Goal: Information Seeking & Learning: Compare options

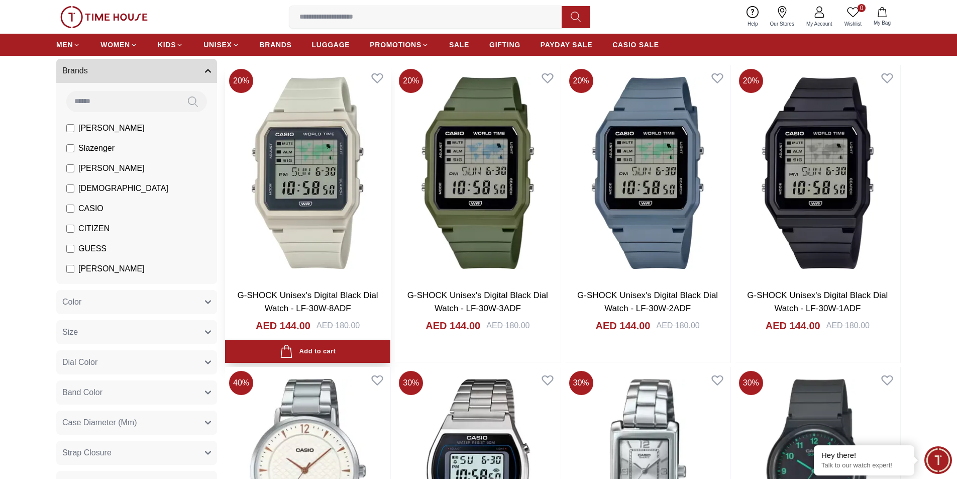
scroll to position [100, 0]
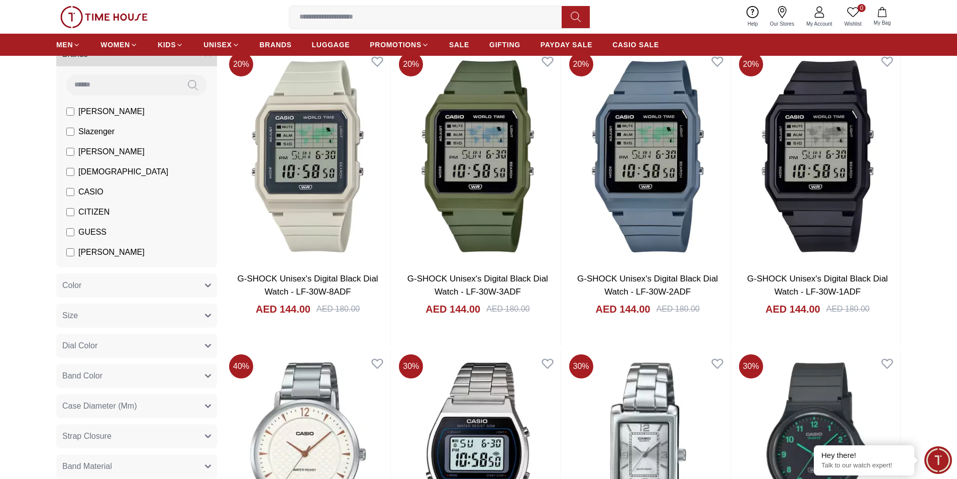
click at [106, 375] on button "Band Color" at bounding box center [136, 376] width 161 height 24
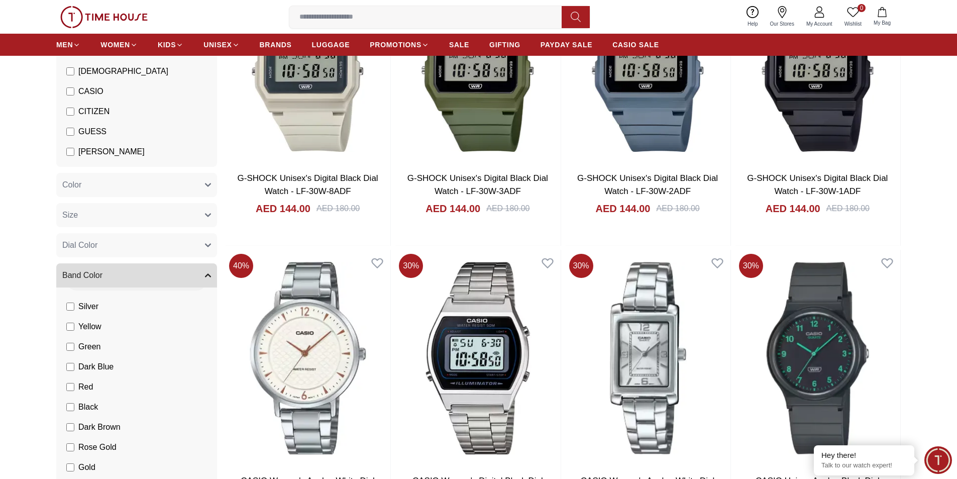
scroll to position [50, 0]
click at [101, 424] on span "Rose Gold" at bounding box center [97, 423] width 38 height 12
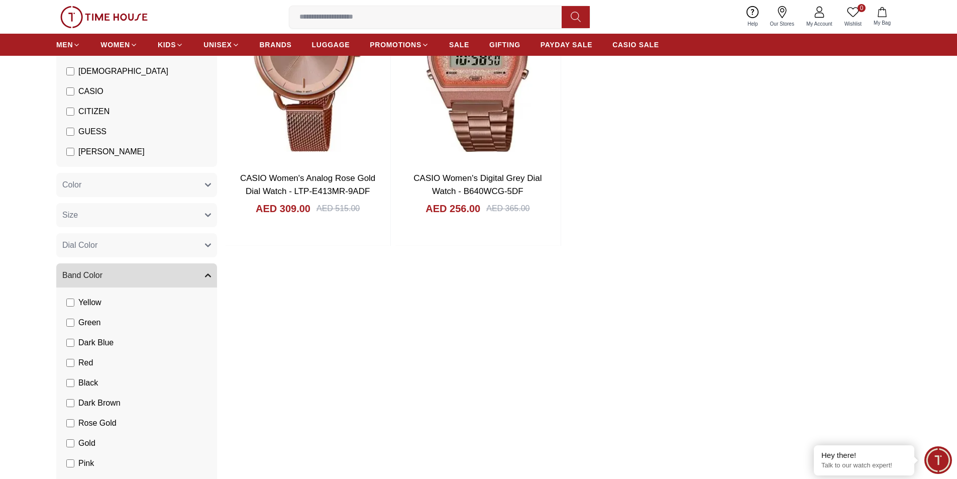
scroll to position [50, 0]
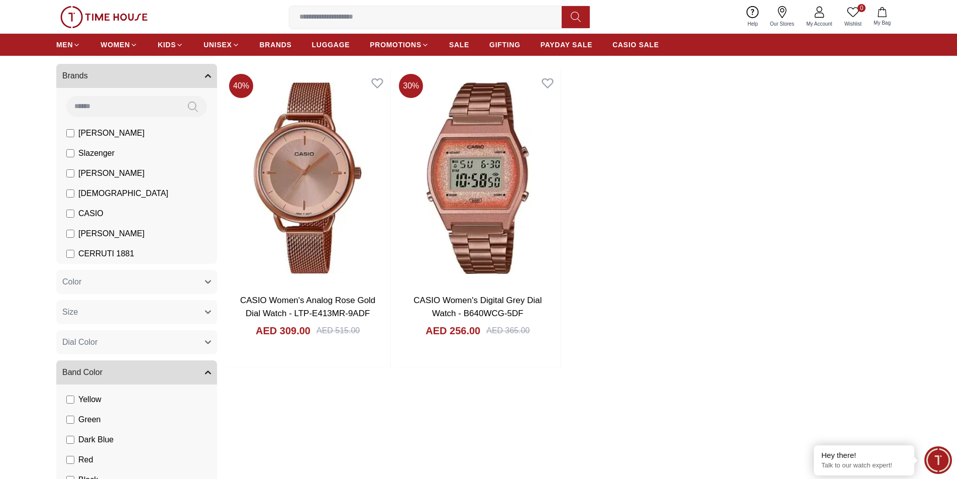
scroll to position [151, 0]
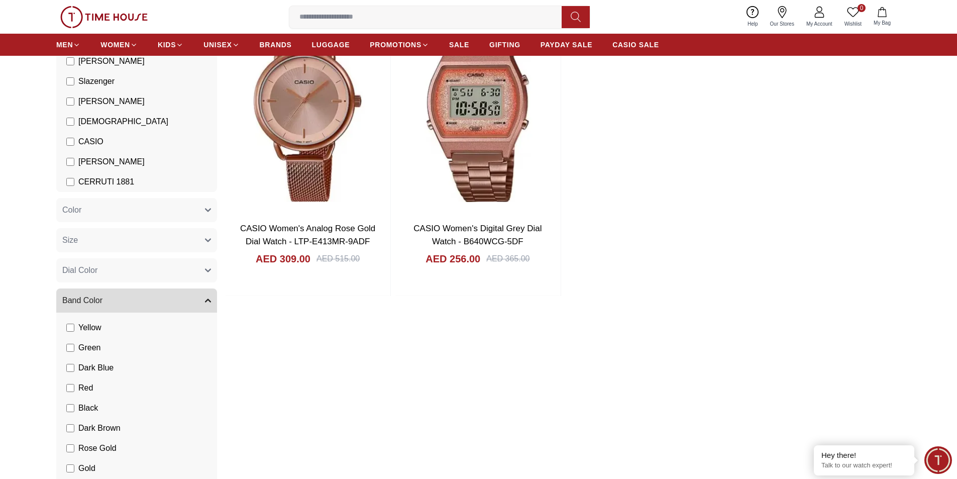
click at [94, 447] on span "Rose Gold" at bounding box center [97, 448] width 38 height 12
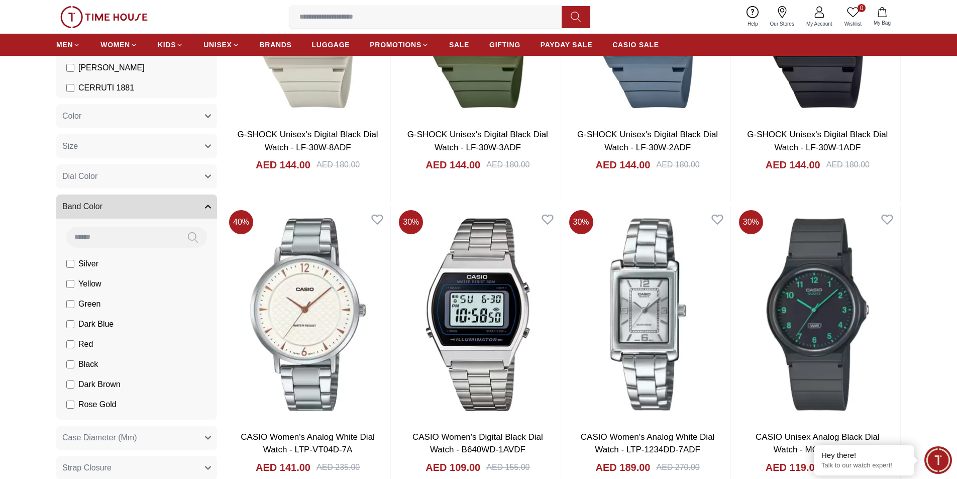
scroll to position [100, 0]
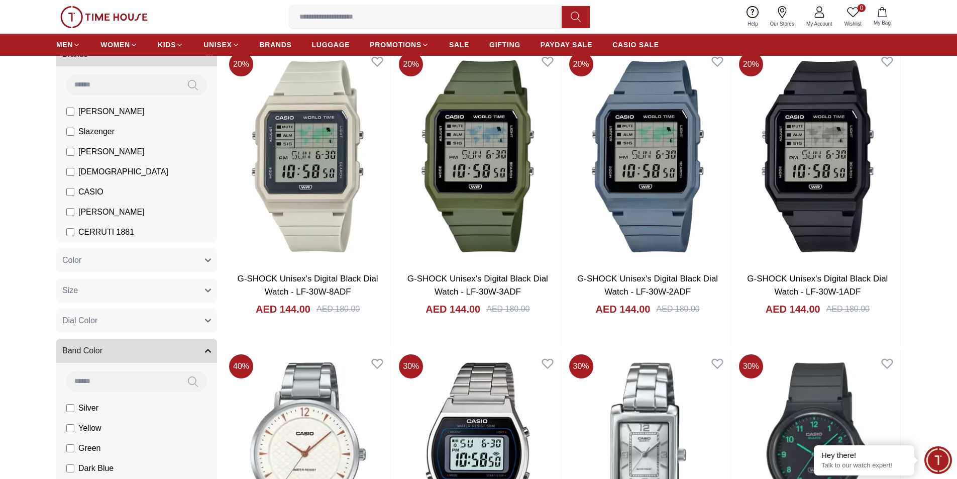
click at [86, 191] on span "CASIO" at bounding box center [90, 192] width 25 height 12
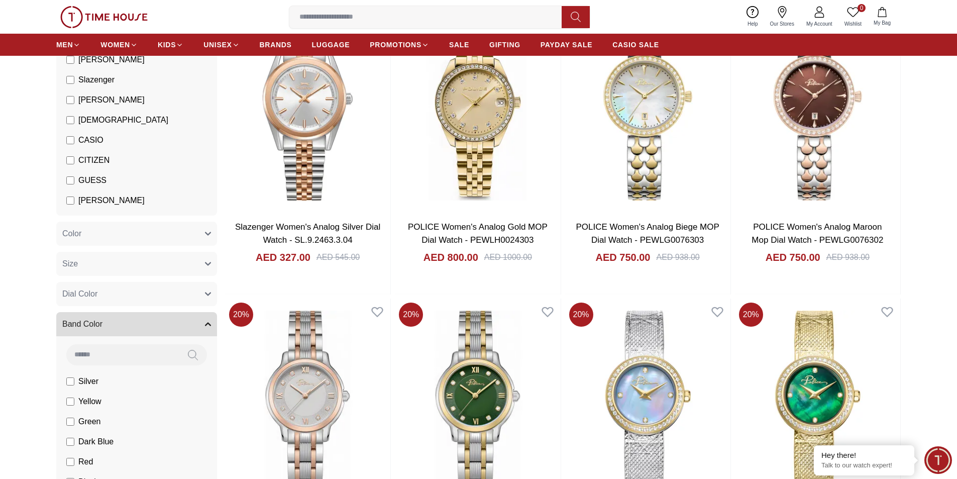
scroll to position [205, 0]
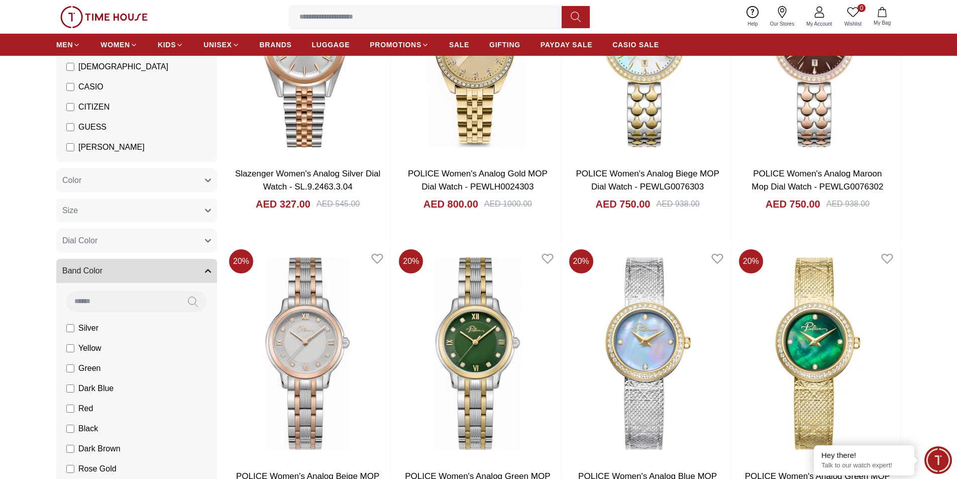
click at [94, 470] on span "Rose Gold" at bounding box center [97, 469] width 38 height 12
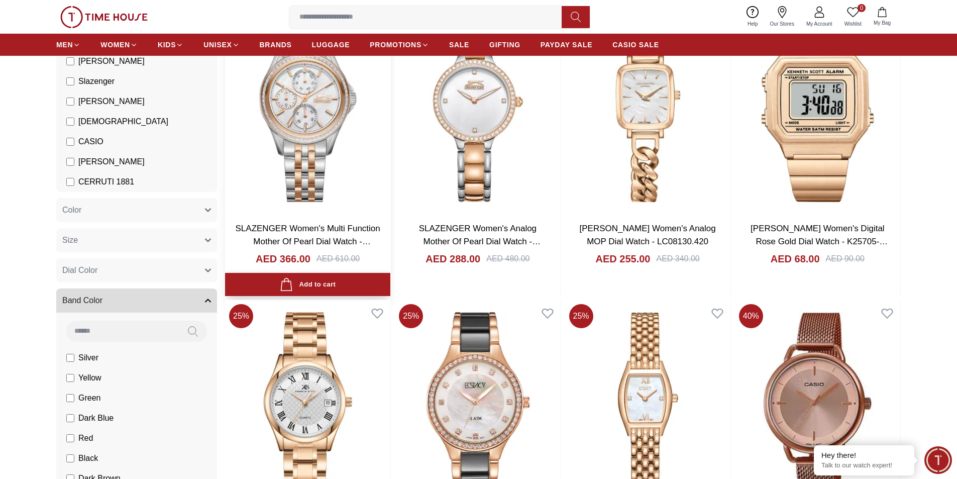
scroll to position [55, 0]
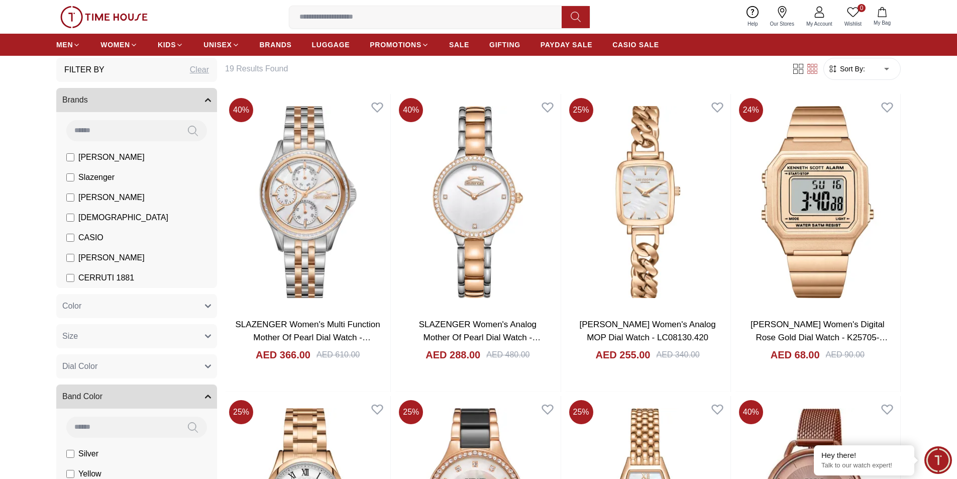
click at [93, 156] on span "[PERSON_NAME]" at bounding box center [111, 157] width 66 height 12
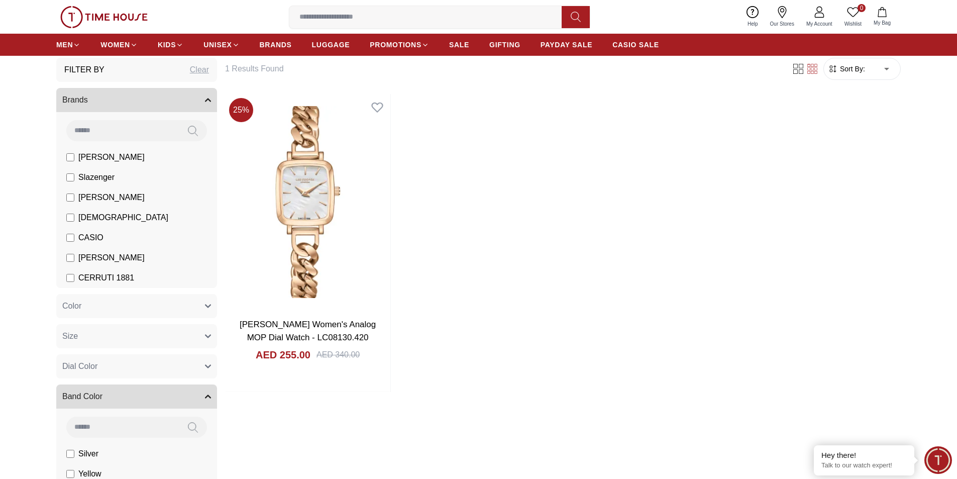
click at [88, 234] on span "CASIO" at bounding box center [90, 238] width 25 height 12
click at [86, 256] on span "Michael Kors" at bounding box center [111, 258] width 66 height 12
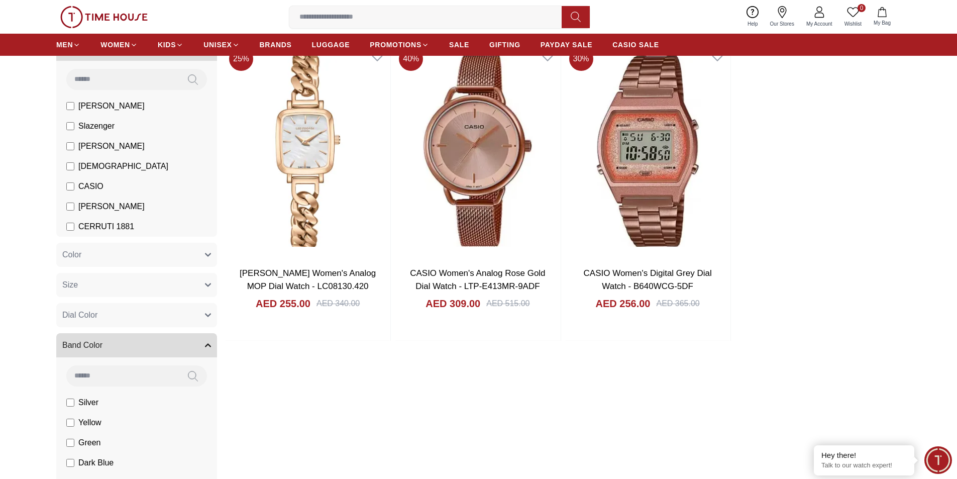
scroll to position [155, 0]
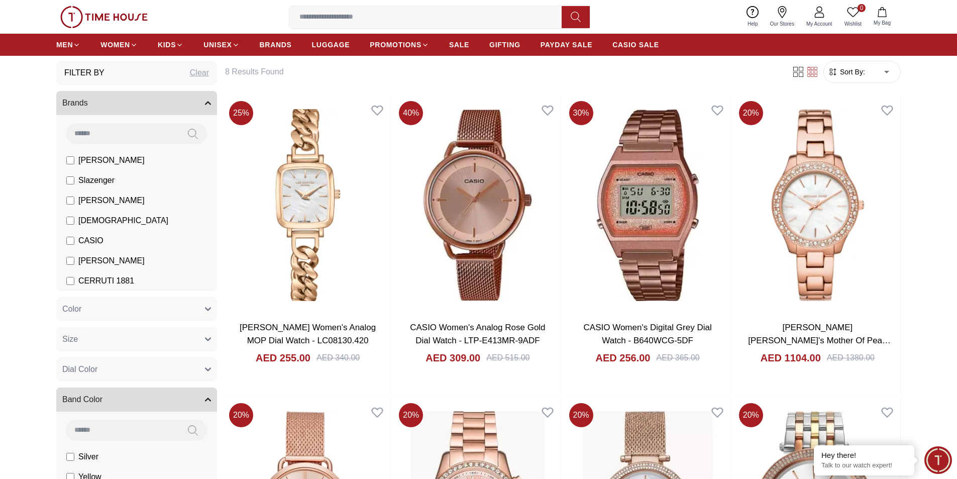
scroll to position [50, 0]
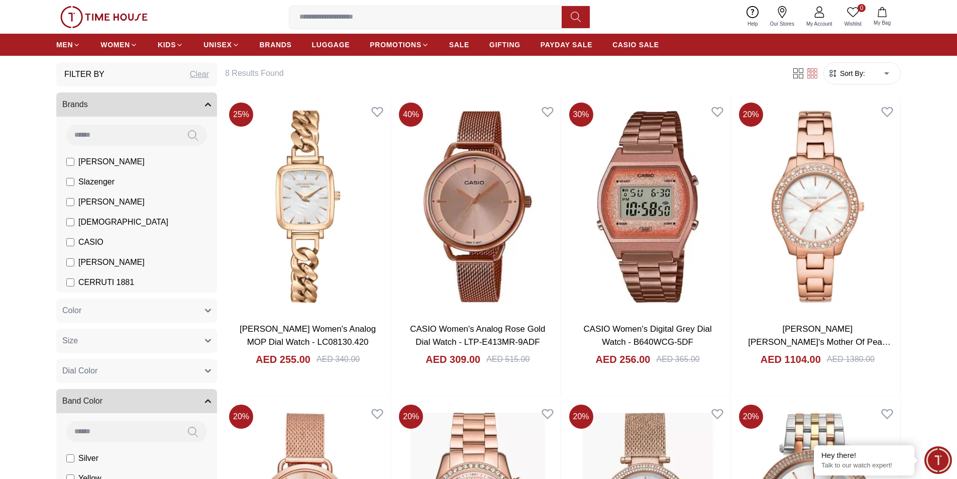
click at [84, 261] on span "Michael Kors" at bounding box center [111, 262] width 66 height 12
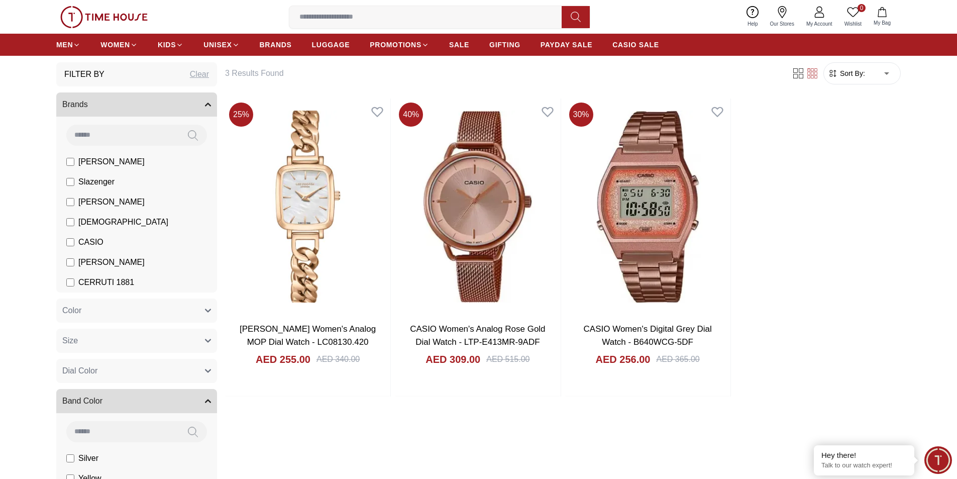
click at [102, 161] on span "[PERSON_NAME]" at bounding box center [111, 162] width 66 height 12
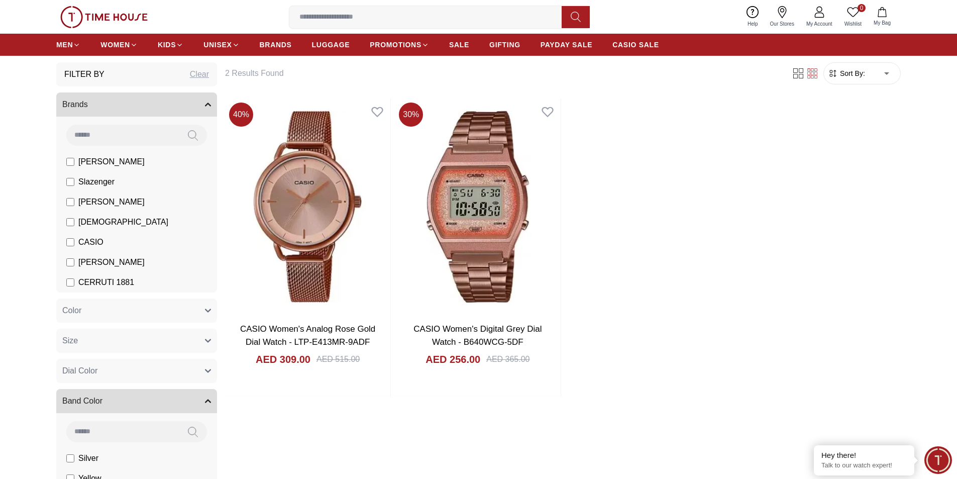
click at [86, 243] on span "CASIO" at bounding box center [90, 242] width 25 height 12
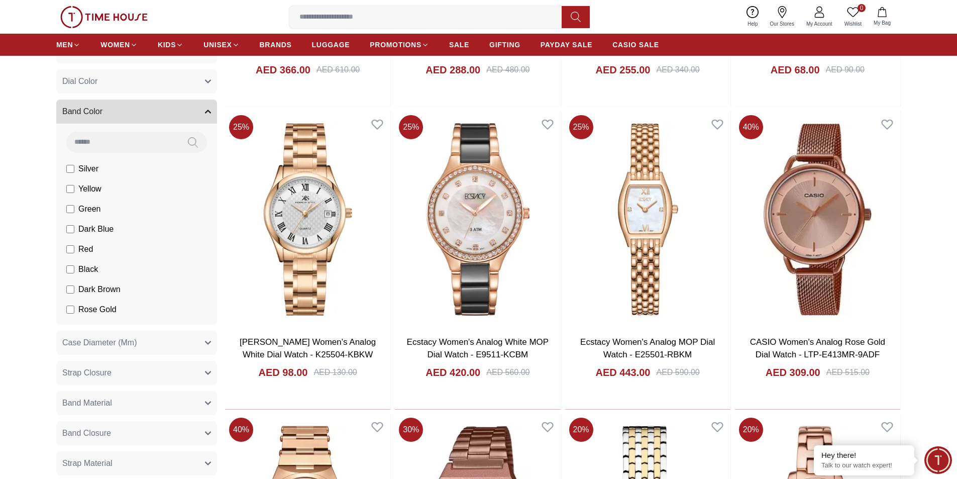
scroll to position [352, 0]
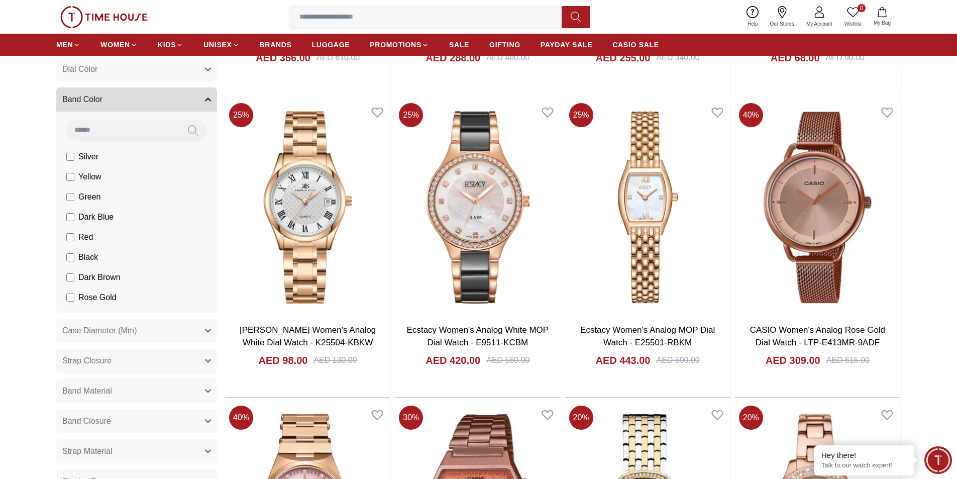
click at [103, 295] on span "Rose Gold" at bounding box center [97, 297] width 38 height 12
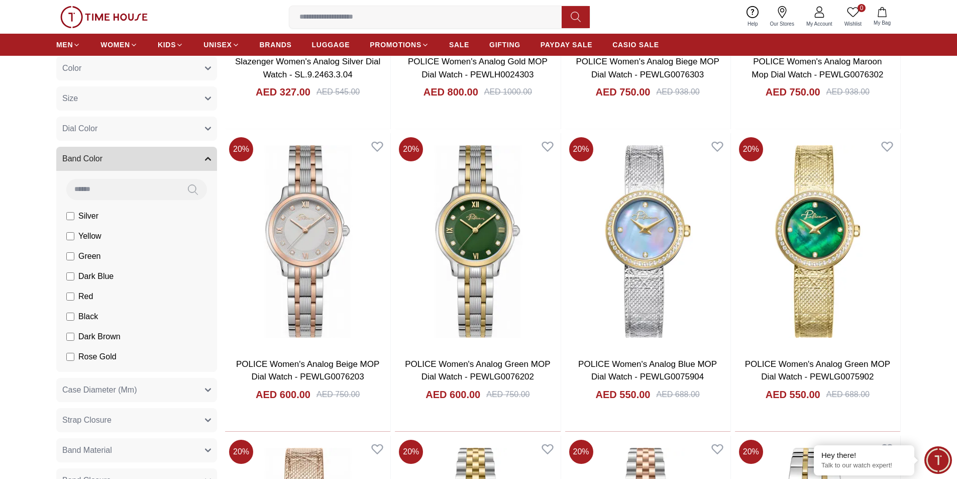
scroll to position [326, 0]
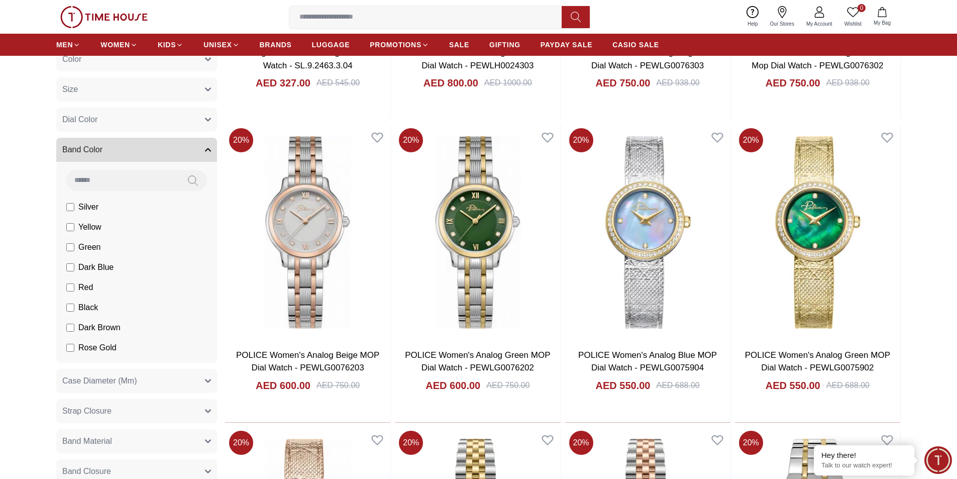
click at [106, 346] on span "Rose Gold" at bounding box center [97, 348] width 38 height 12
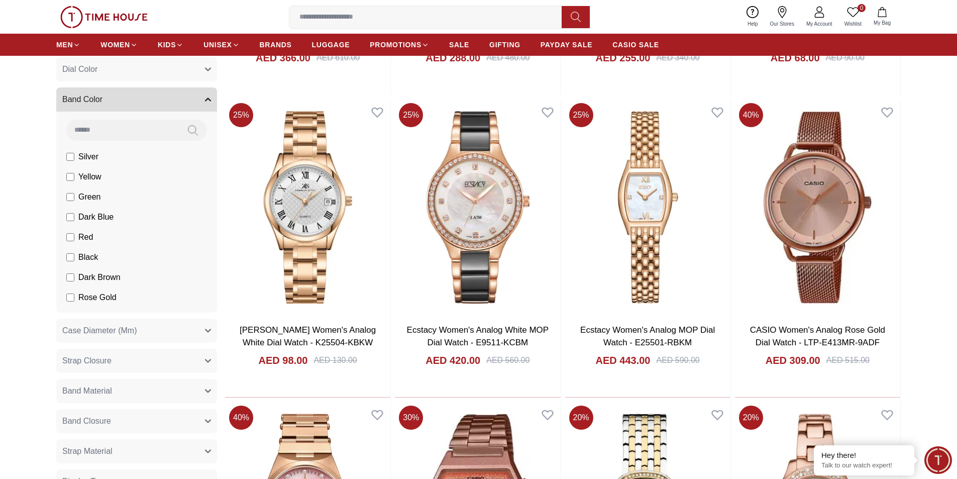
click at [97, 297] on span "Rose Gold" at bounding box center [97, 297] width 38 height 12
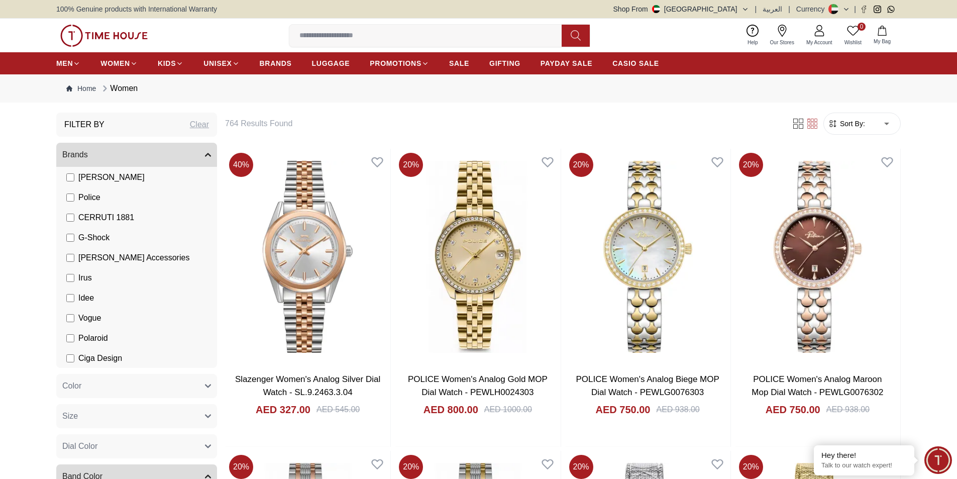
scroll to position [176, 0]
click at [92, 196] on span "Police" at bounding box center [89, 197] width 22 height 12
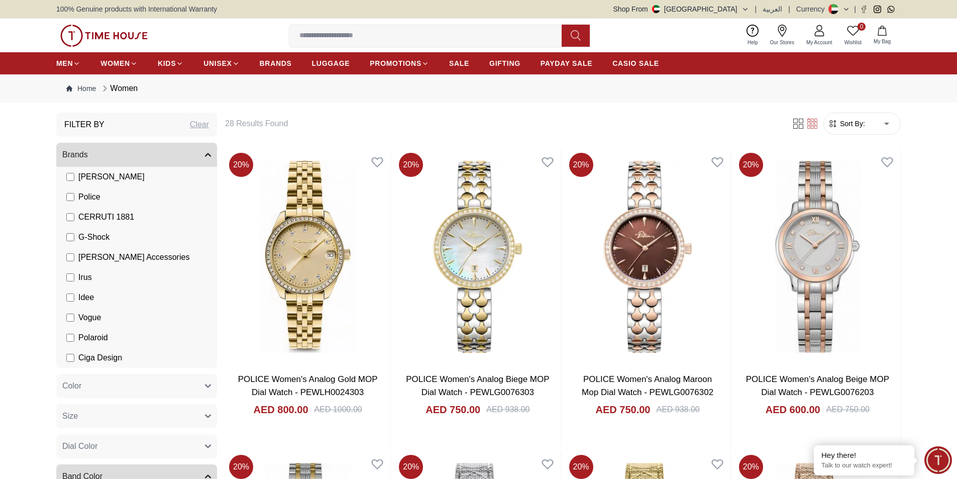
click at [92, 196] on span "Police" at bounding box center [89, 197] width 22 height 12
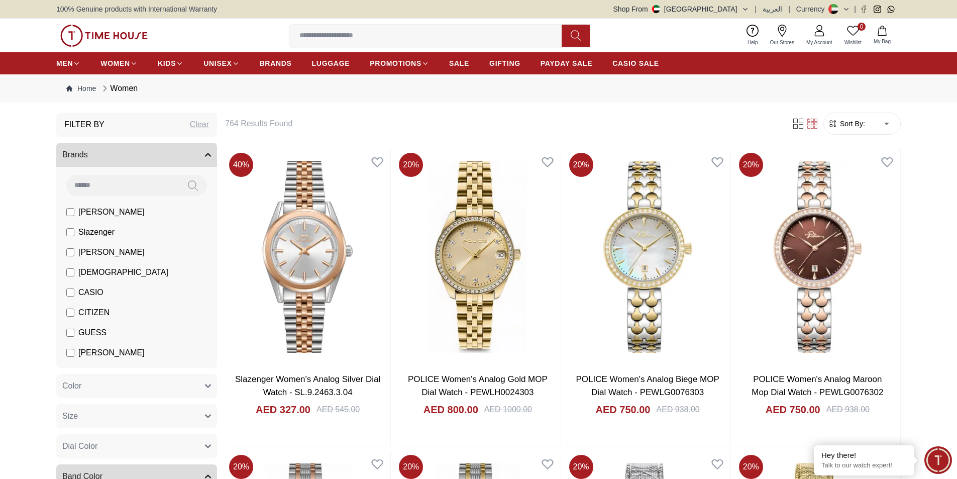
click at [86, 309] on span "CITIZEN" at bounding box center [93, 312] width 31 height 12
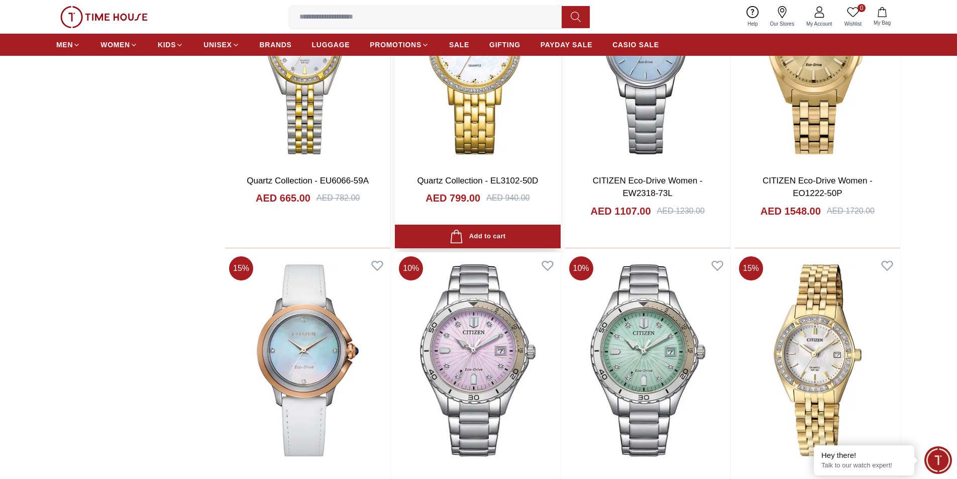
scroll to position [1306, 0]
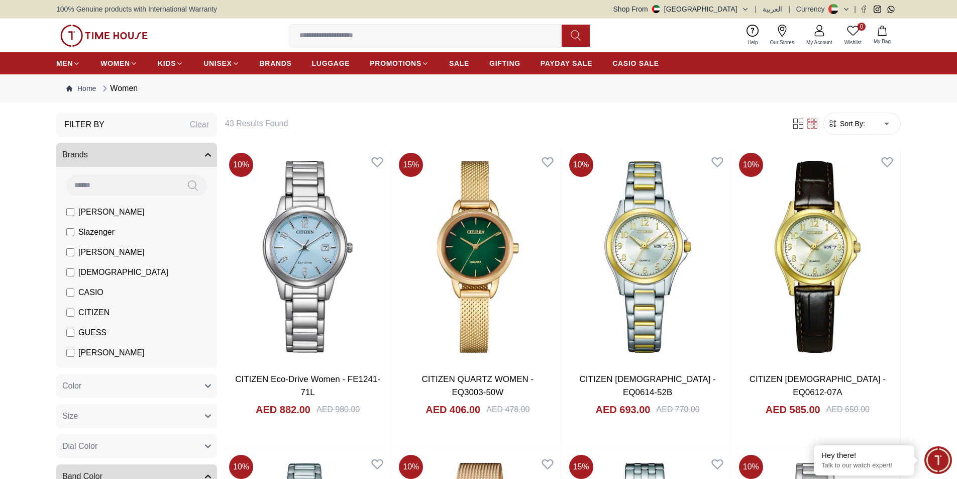
click at [96, 313] on span "CITIZEN" at bounding box center [93, 312] width 31 height 12
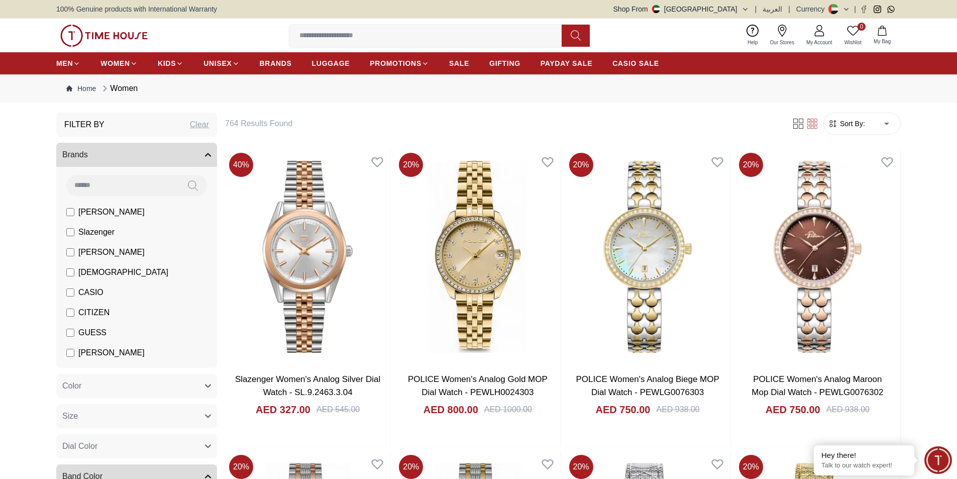
click at [95, 295] on span "CASIO" at bounding box center [90, 292] width 25 height 12
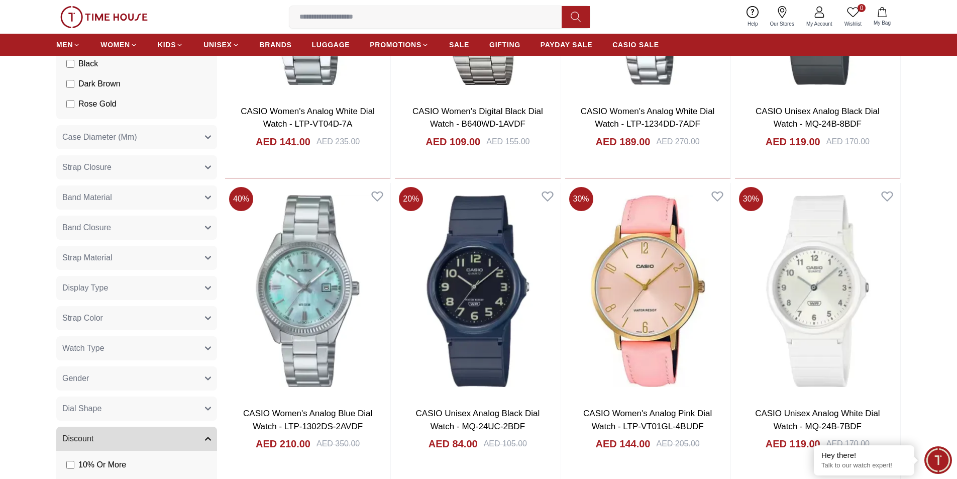
scroll to position [552, 0]
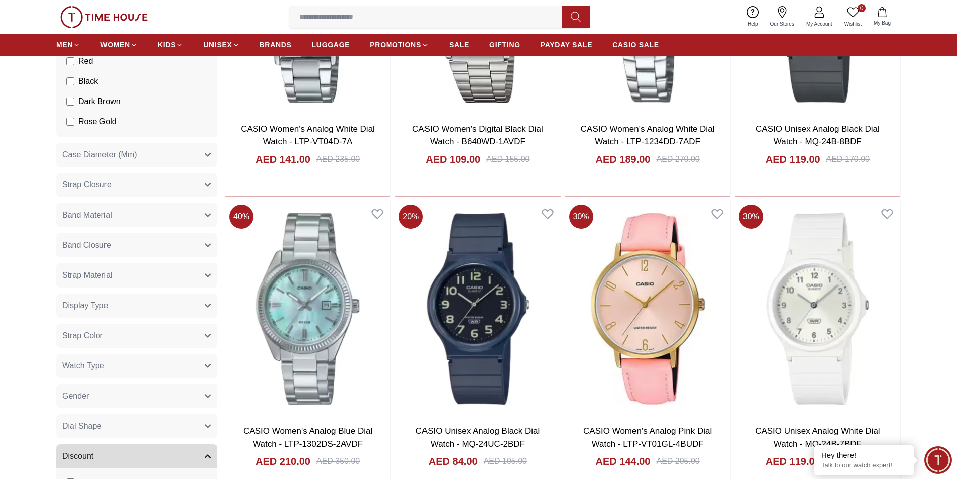
click at [125, 154] on span "Case Diameter (Mm)" at bounding box center [99, 155] width 74 height 12
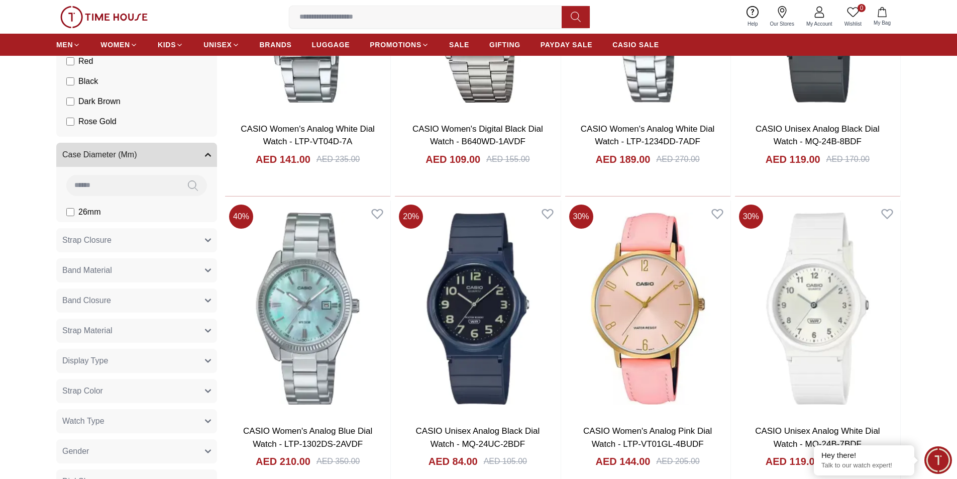
click at [102, 235] on span "Strap Closure" at bounding box center [86, 240] width 49 height 12
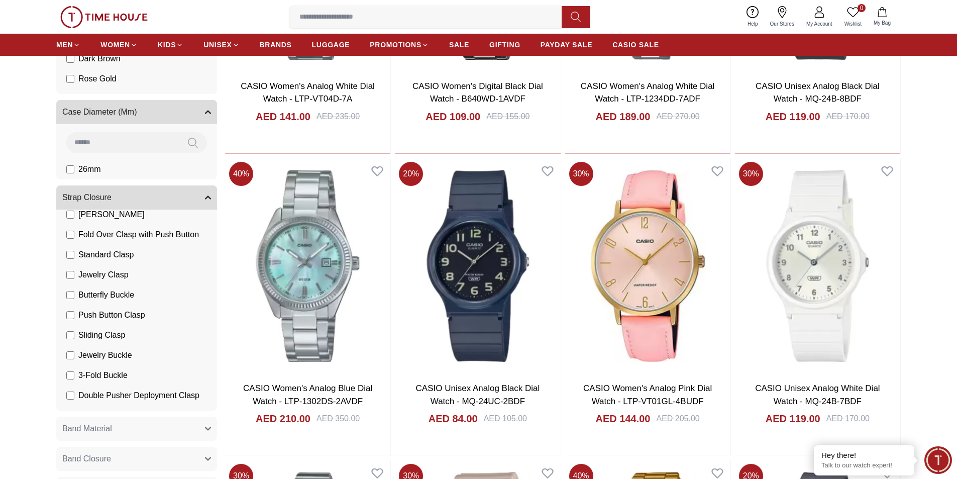
scroll to position [653, 0]
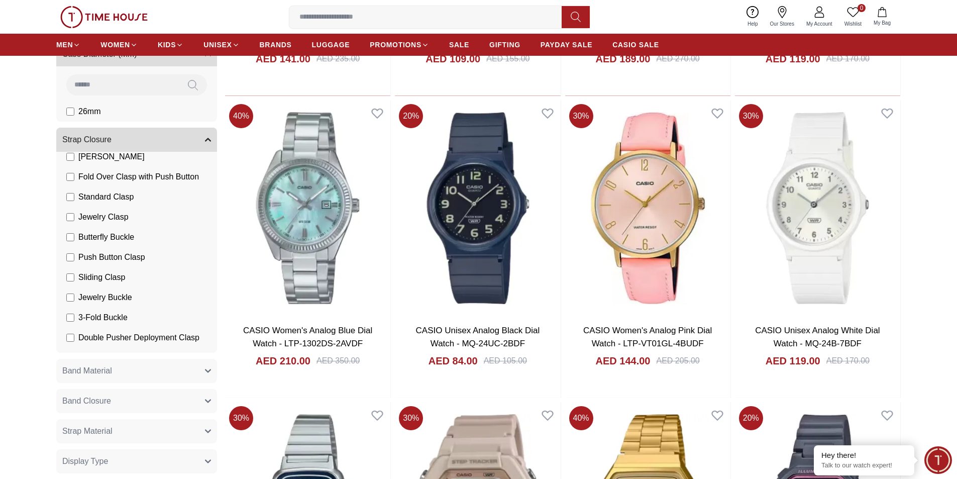
click at [148, 371] on button "Band Material" at bounding box center [136, 371] width 161 height 24
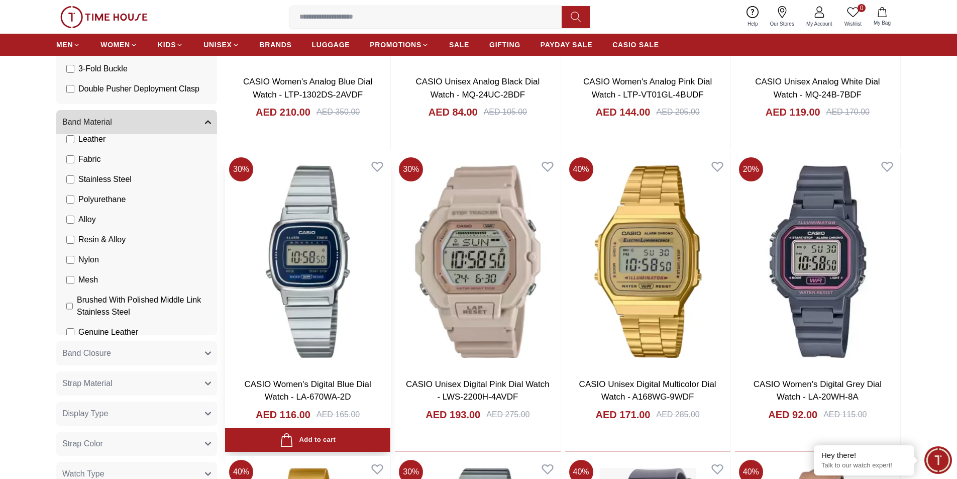
scroll to position [904, 0]
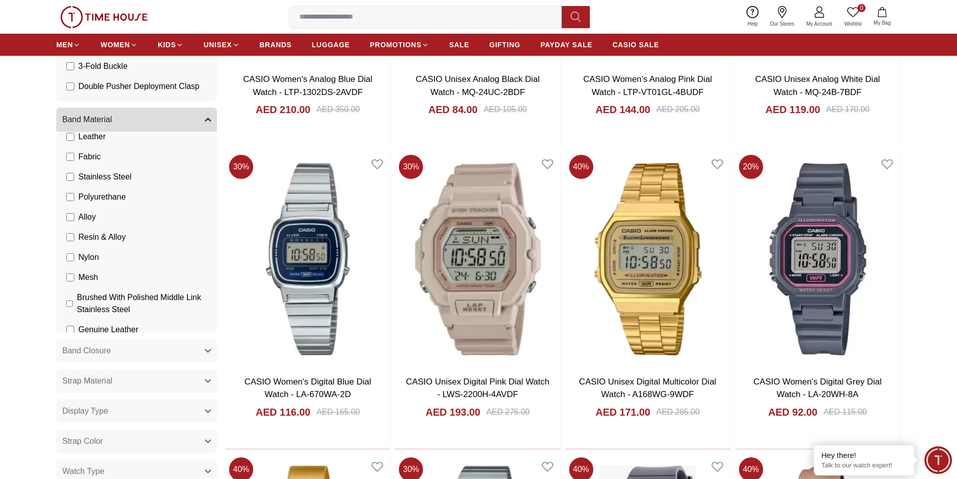
click at [147, 408] on button "Display Type" at bounding box center [136, 411] width 161 height 24
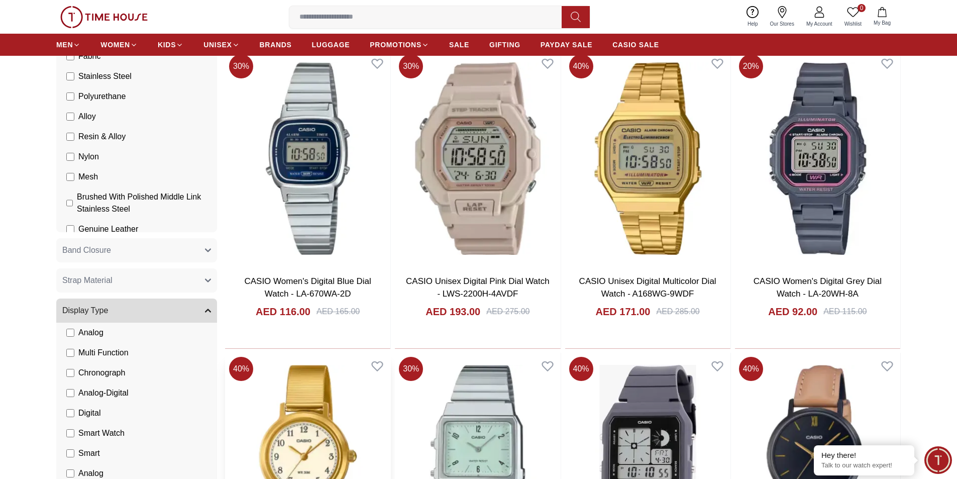
scroll to position [1055, 0]
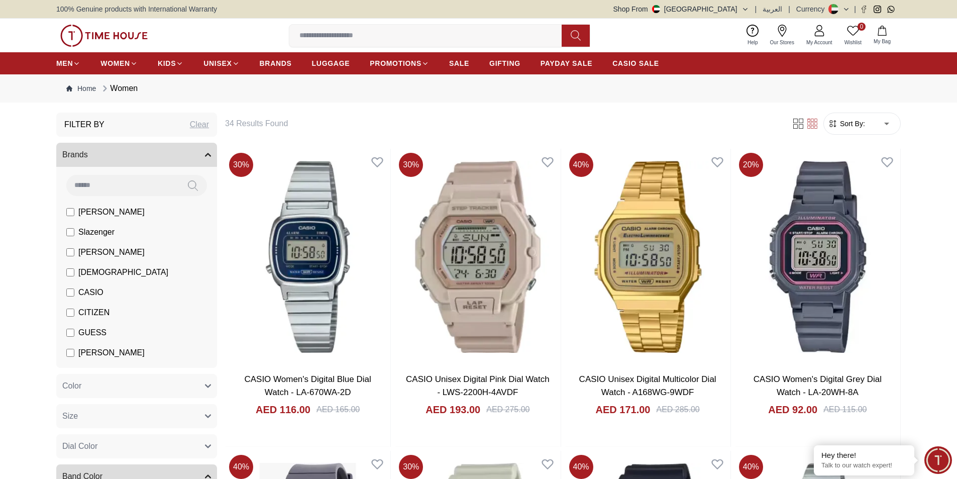
click at [209, 149] on button "Brands" at bounding box center [136, 155] width 161 height 24
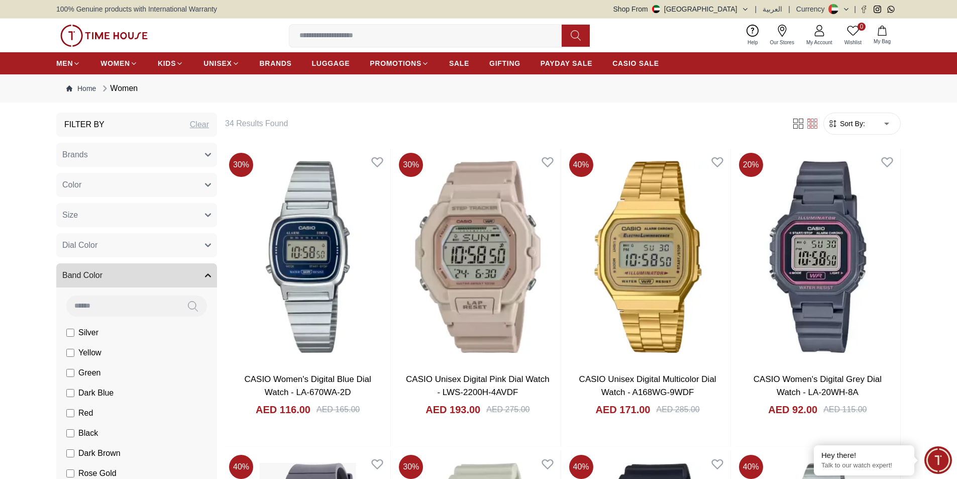
click at [208, 274] on icon "button" at bounding box center [207, 275] width 5 height 3
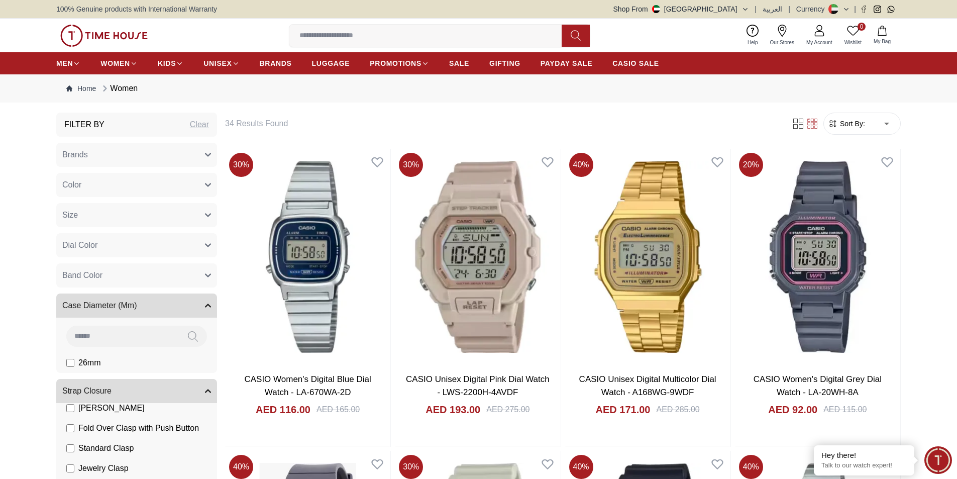
click at [209, 303] on icon "button" at bounding box center [208, 305] width 6 height 6
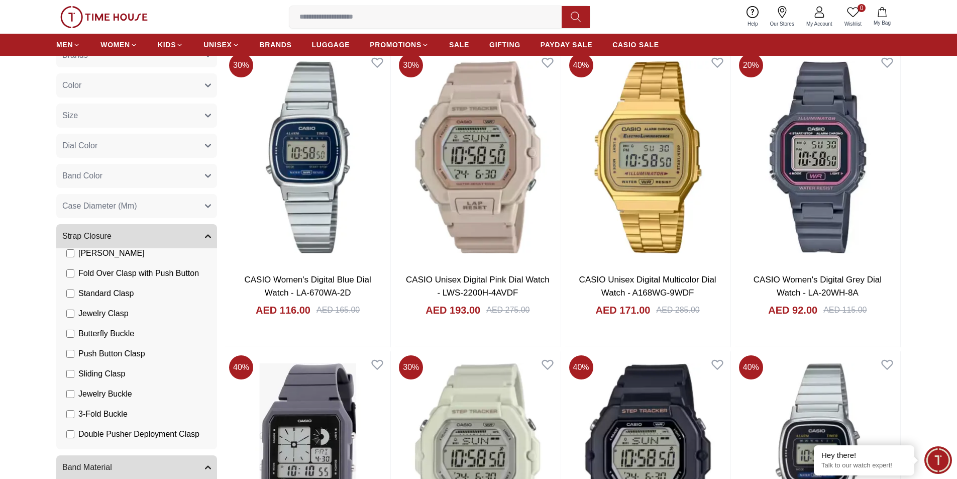
scroll to position [100, 0]
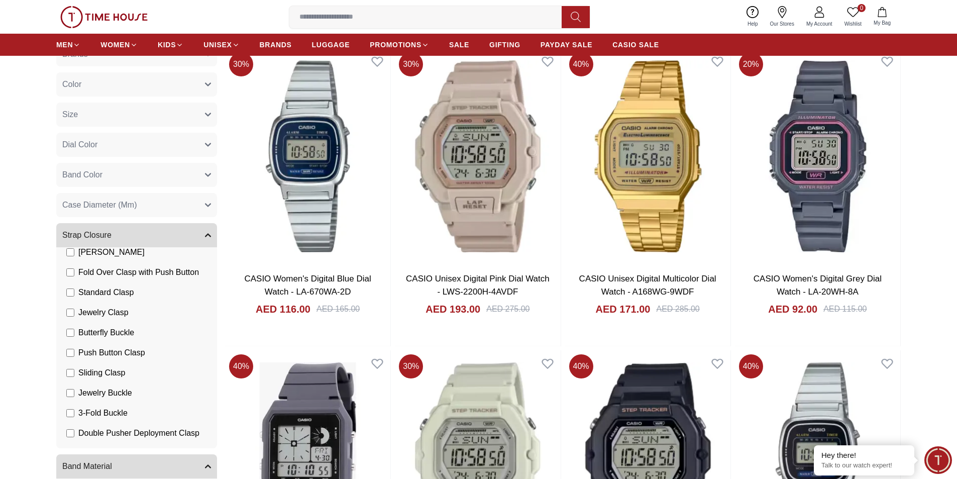
click at [206, 237] on icon "button" at bounding box center [208, 235] width 6 height 6
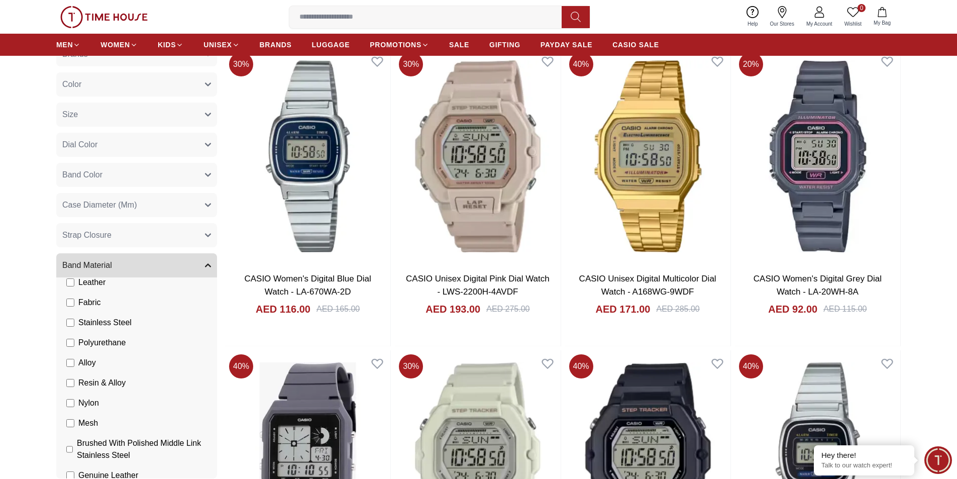
click at [202, 263] on button "Band Material" at bounding box center [136, 265] width 161 height 24
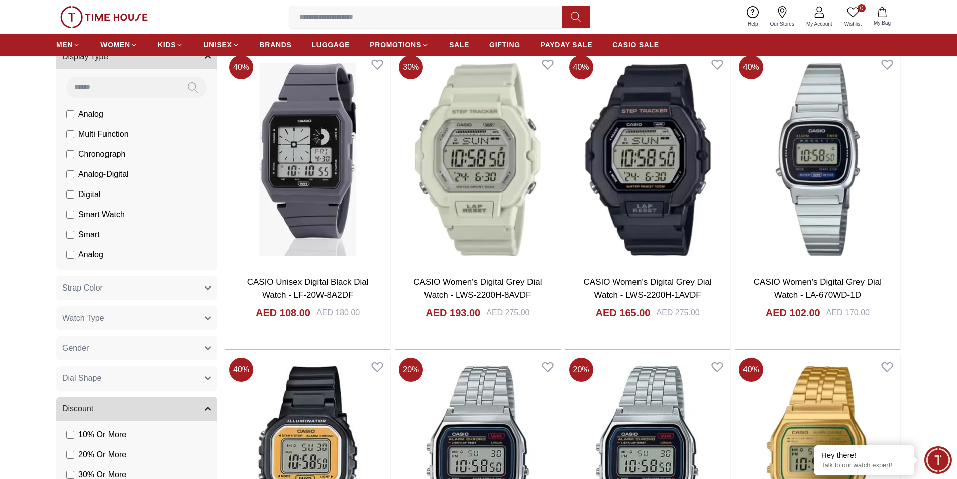
scroll to position [402, 0]
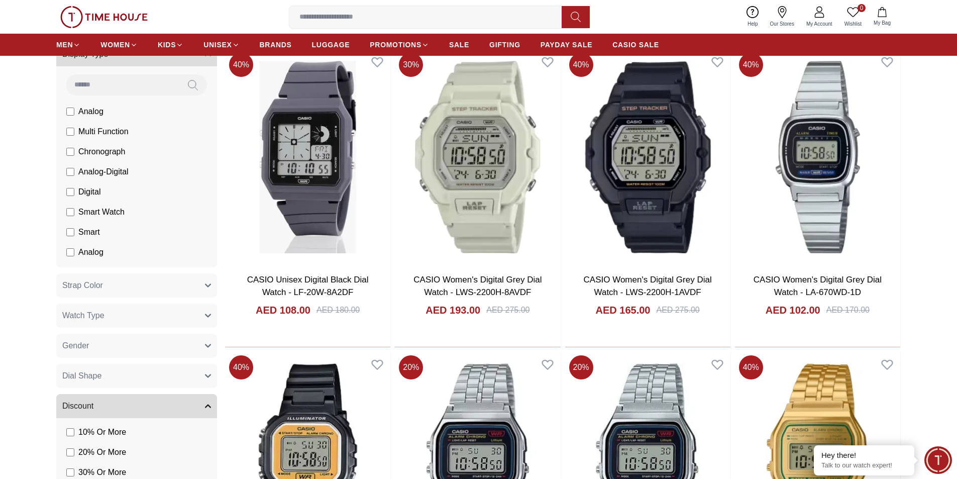
click at [175, 334] on button "Gender" at bounding box center [136, 346] width 161 height 24
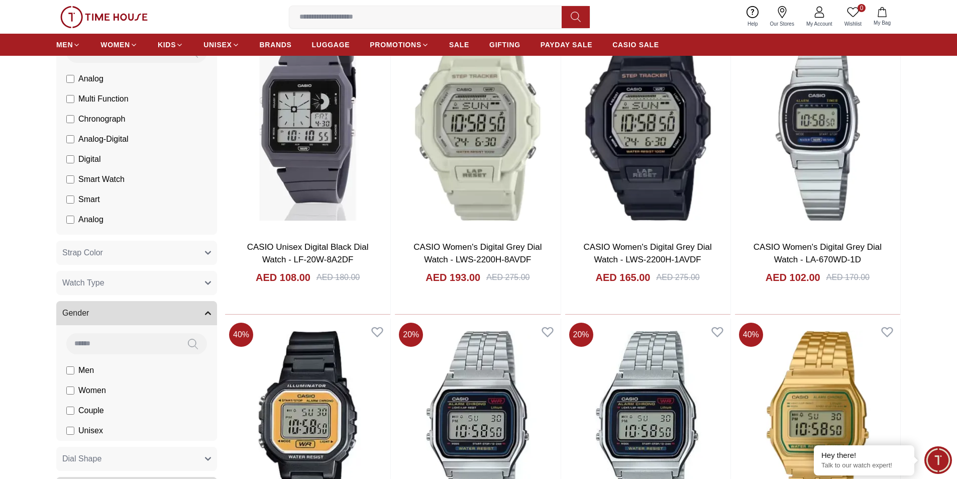
scroll to position [452, 0]
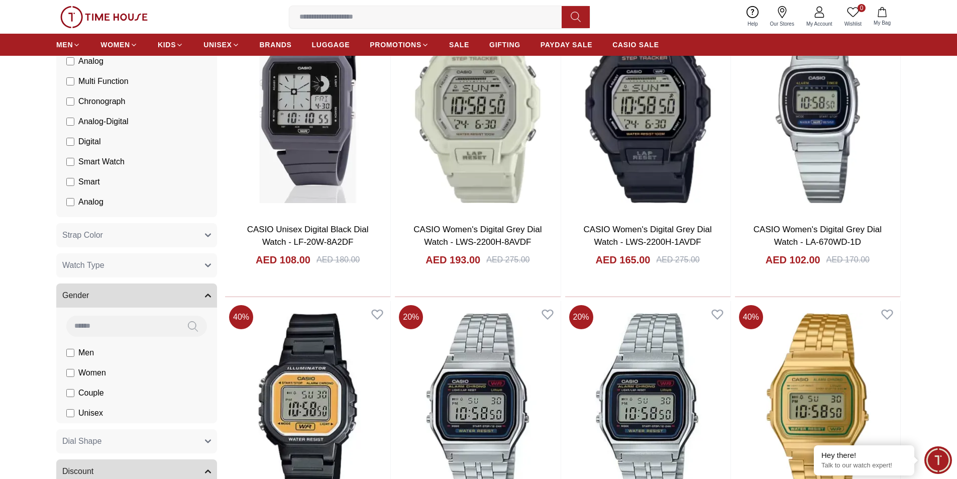
click at [88, 373] on span "Women" at bounding box center [92, 373] width 28 height 12
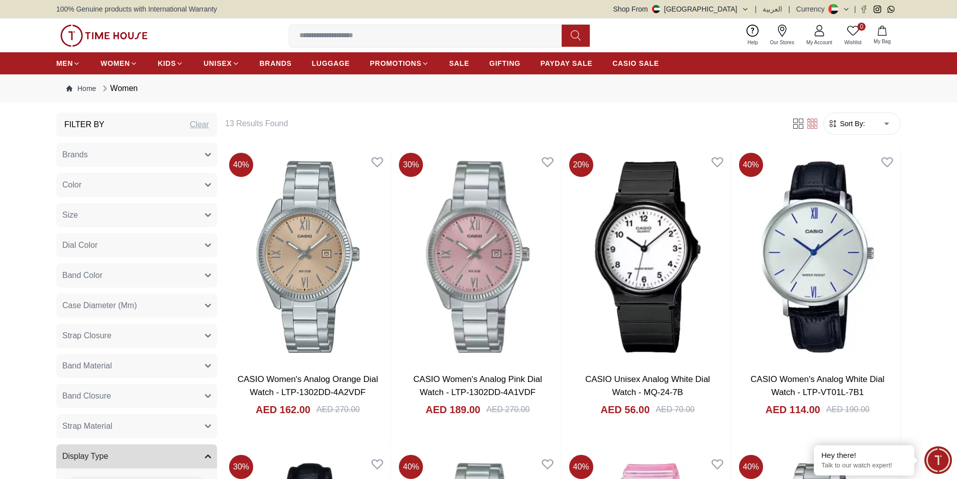
click at [205, 124] on div "Clear" at bounding box center [199, 125] width 19 height 12
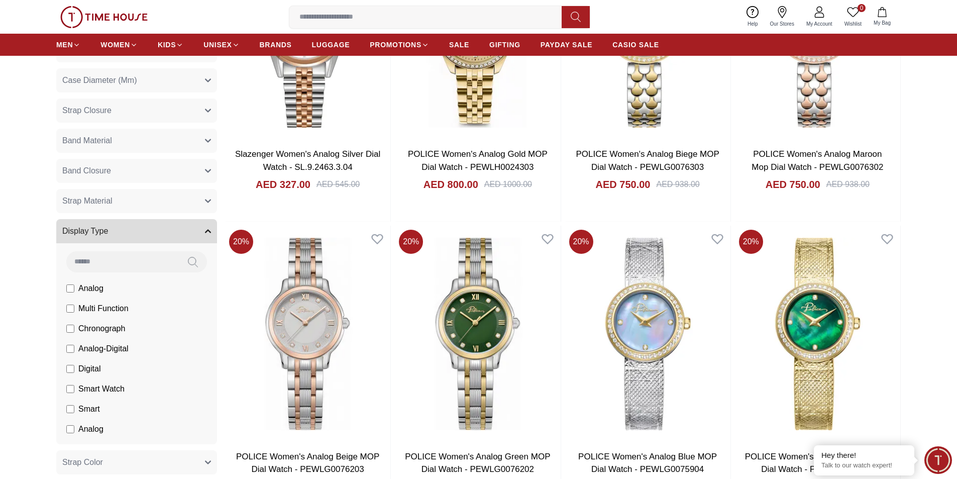
scroll to position [251, 0]
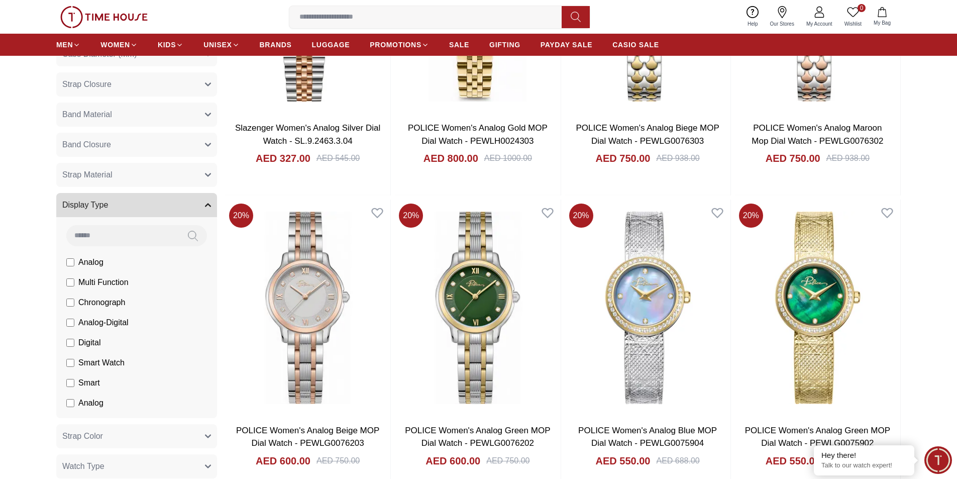
click at [195, 204] on button "Display Type" at bounding box center [136, 205] width 161 height 24
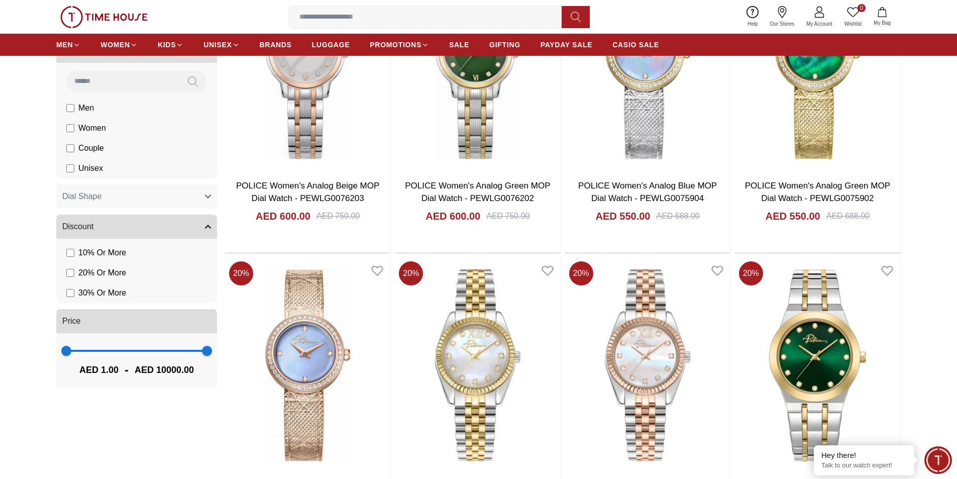
scroll to position [502, 0]
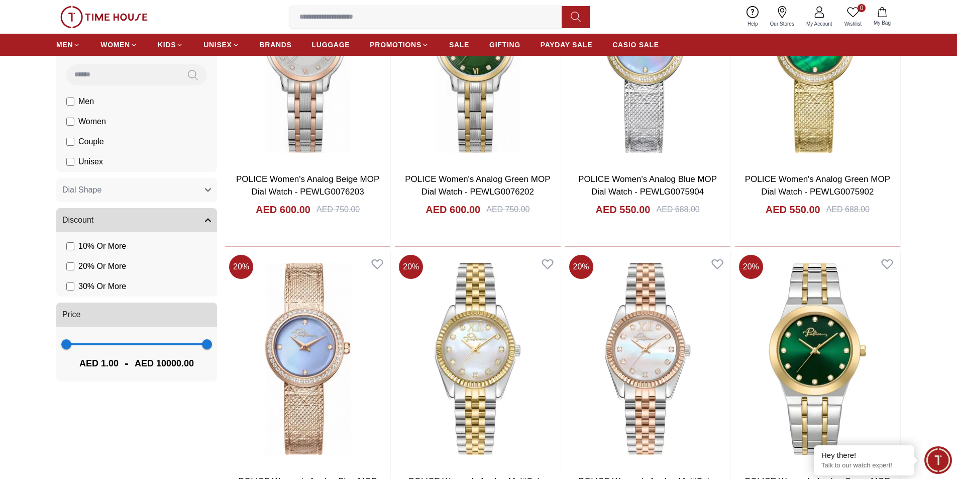
click at [87, 124] on span "Women" at bounding box center [92, 122] width 28 height 12
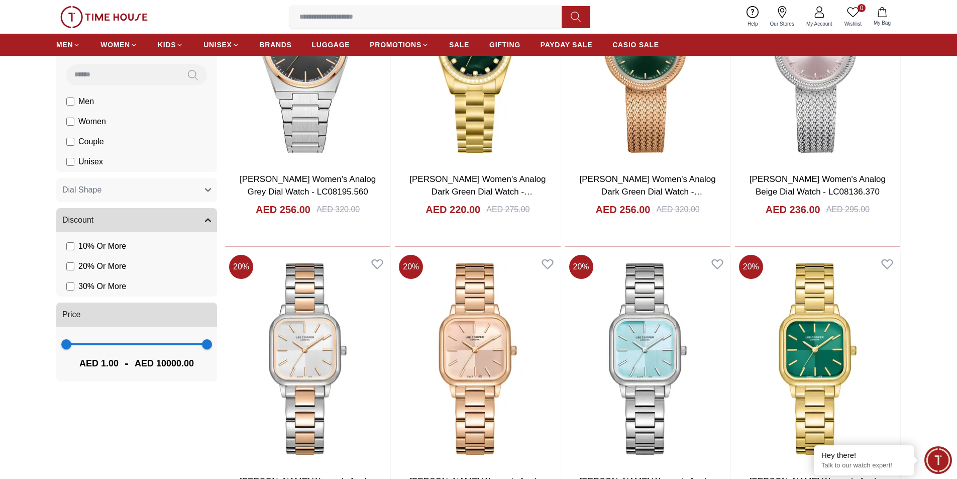
click at [76, 162] on label "Unisex" at bounding box center [84, 162] width 37 height 12
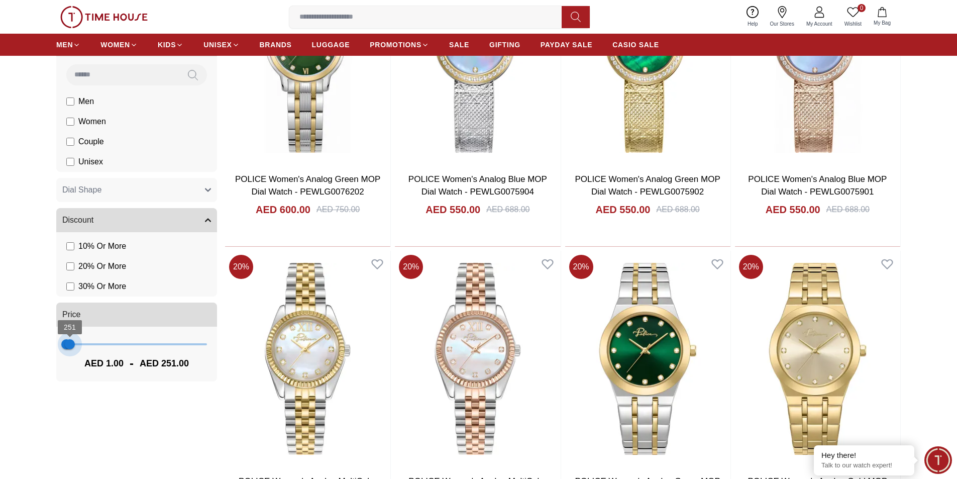
type input "***"
drag, startPoint x: 205, startPoint y: 344, endPoint x: 70, endPoint y: 330, distance: 135.3
click at [70, 339] on span "287" at bounding box center [70, 344] width 10 height 10
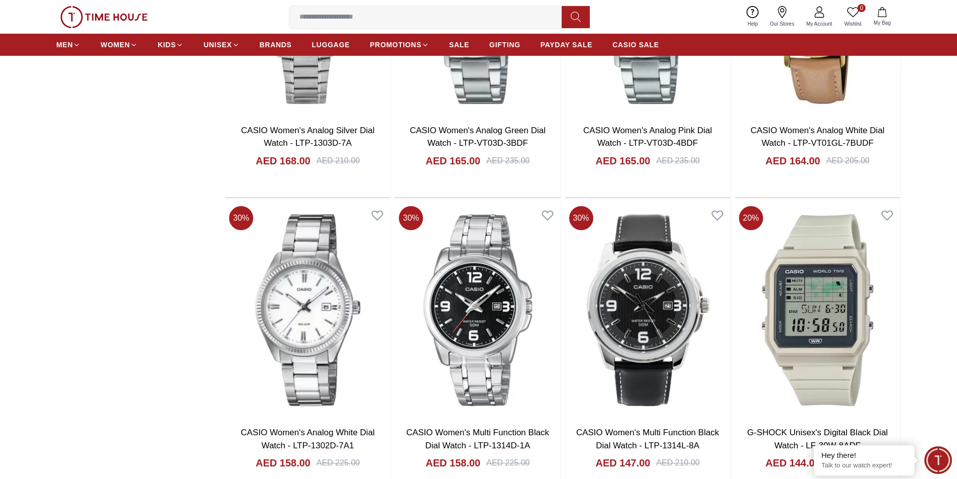
scroll to position [1306, 0]
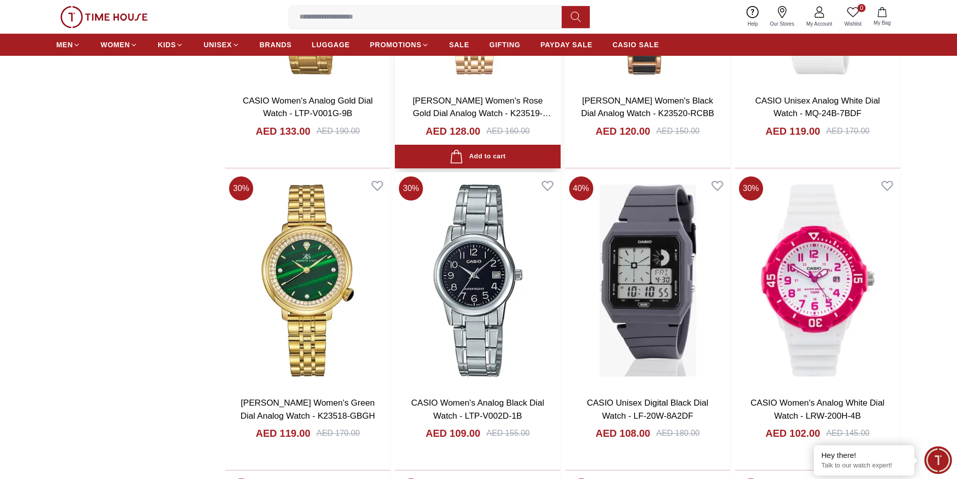
scroll to position [2411, 0]
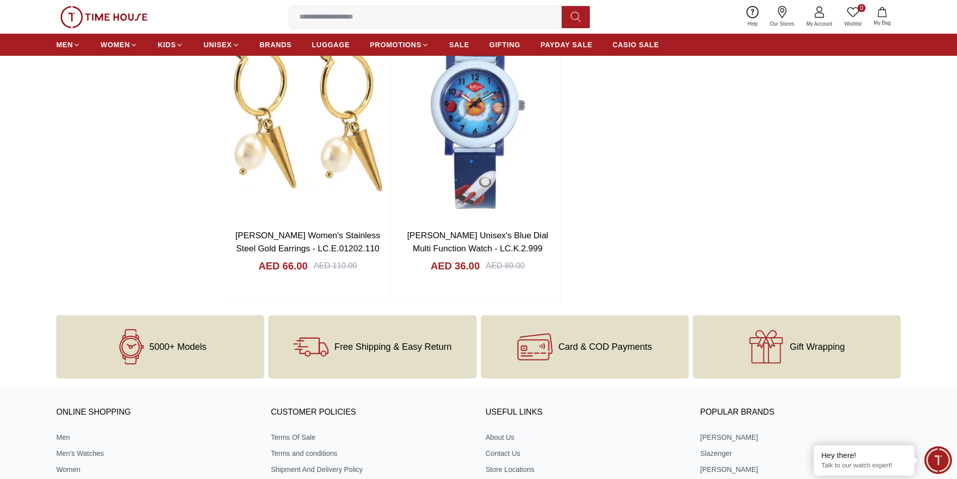
scroll to position [3616, 0]
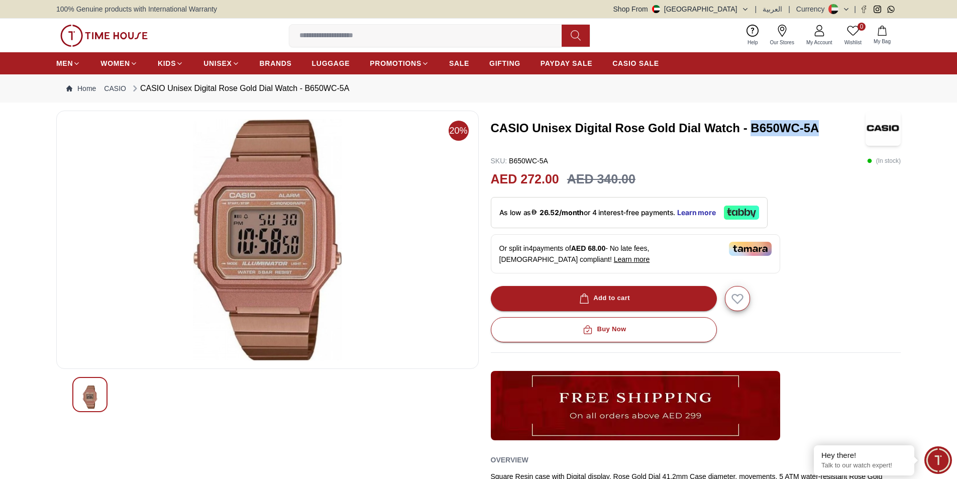
drag, startPoint x: 751, startPoint y: 127, endPoint x: 817, endPoint y: 124, distance: 65.9
click at [817, 124] on h3 "CASIO Unisex Digital Rose Gold Dial Watch - B650WC-5A" at bounding box center [678, 128] width 375 height 16
click at [792, 154] on div "CASIO Unisex Digital Rose Gold Dial Watch - B650WC-5A SKU : B650WC-5A ( In stoc…" at bounding box center [696, 341] width 410 height 462
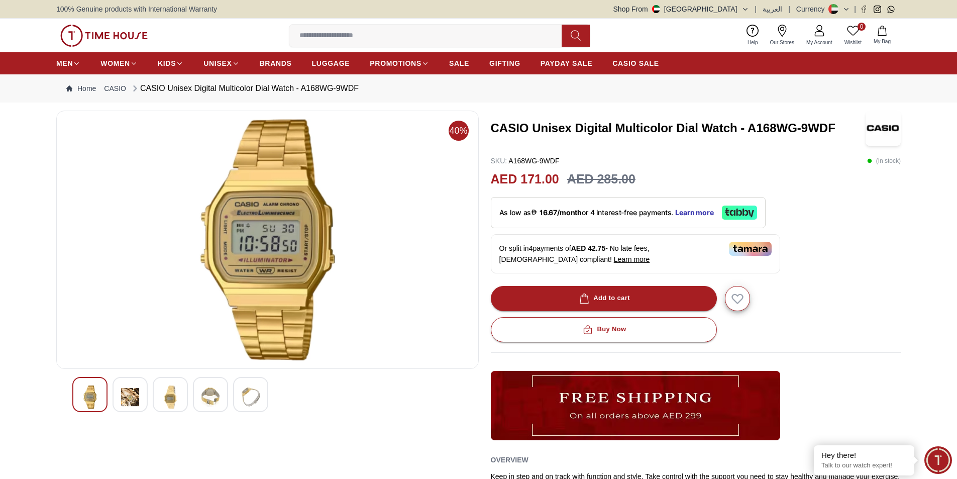
click at [783, 30] on icon at bounding box center [782, 29] width 4 height 4
